Goal: Transaction & Acquisition: Subscribe to service/newsletter

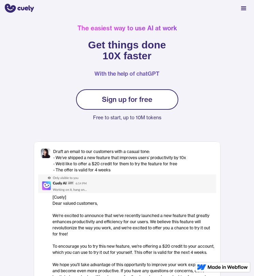
click at [154, 100] on link "Sign up for free" at bounding box center [127, 99] width 102 height 20
click at [157, 99] on link "Sign up for free" at bounding box center [127, 99] width 102 height 20
